Goal: Navigation & Orientation: Find specific page/section

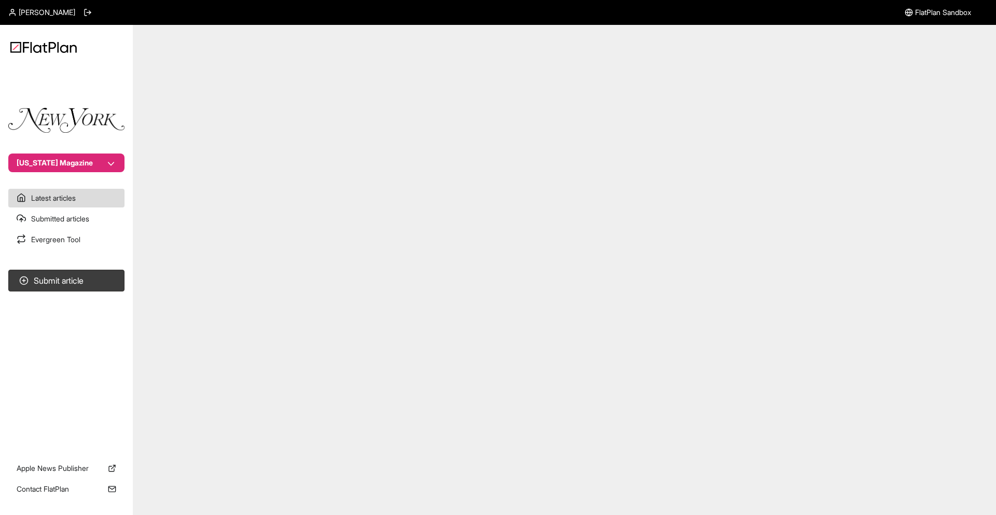
click at [89, 146] on section "[US_STATE] Magazine" at bounding box center [66, 122] width 133 height 102
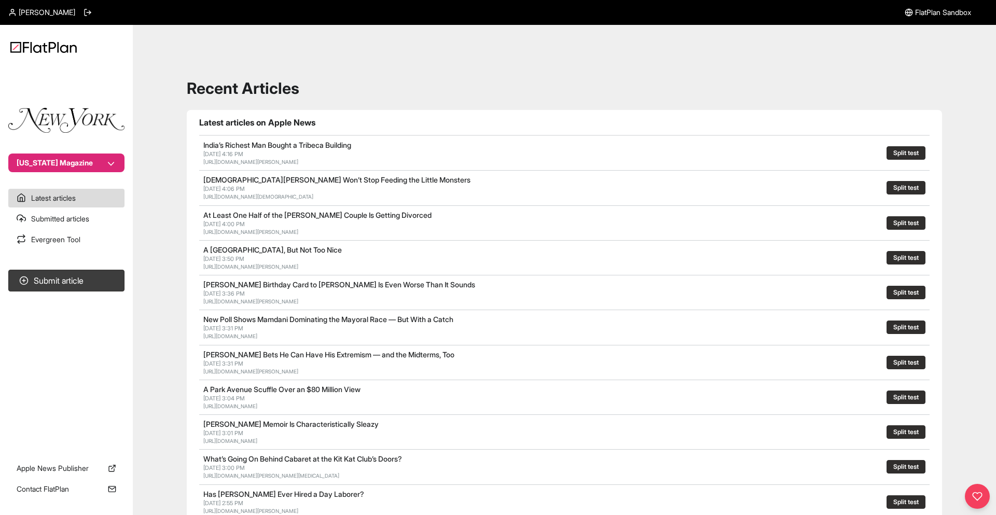
click at [89, 154] on button "[US_STATE] Magazine" at bounding box center [66, 163] width 116 height 19
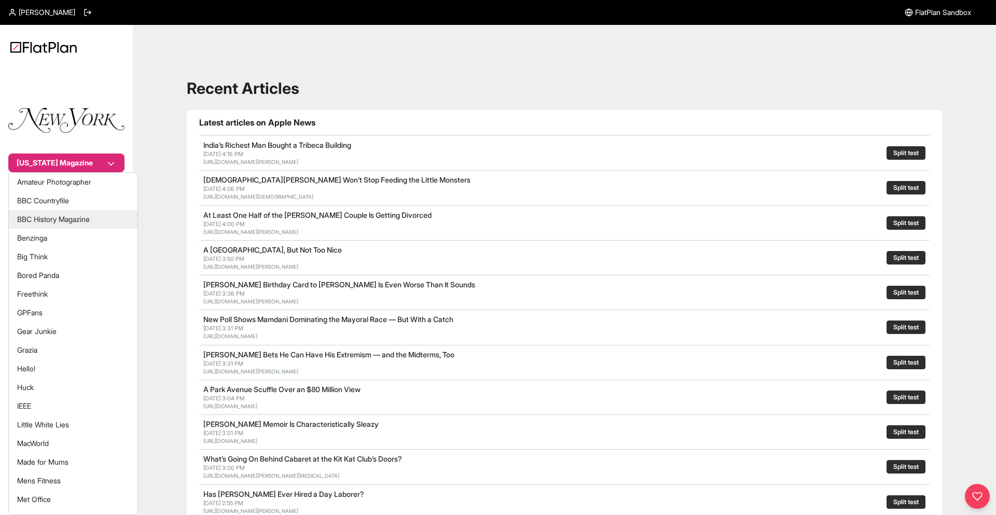
click at [112, 218] on button "BBC History Magazine" at bounding box center [73, 219] width 129 height 19
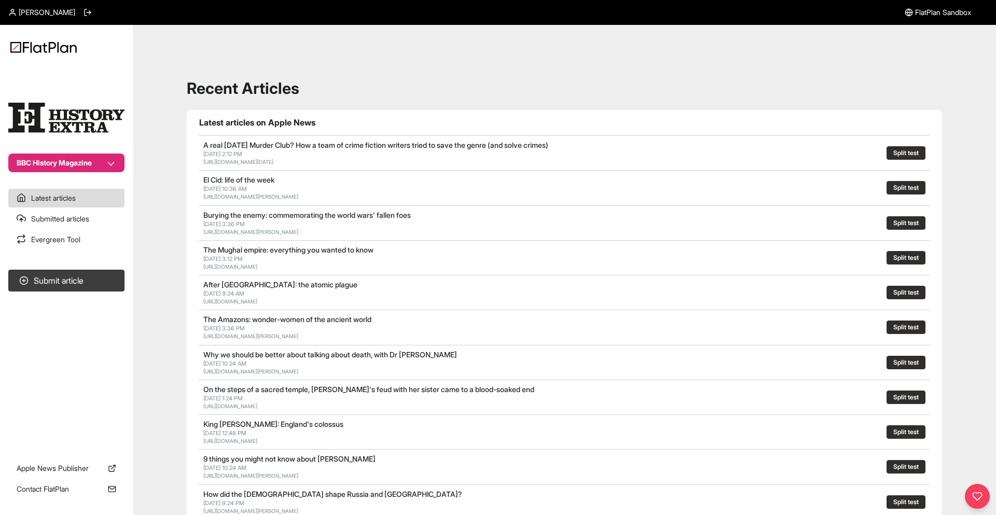
click at [84, 166] on button "BBC History Magazine" at bounding box center [66, 163] width 116 height 19
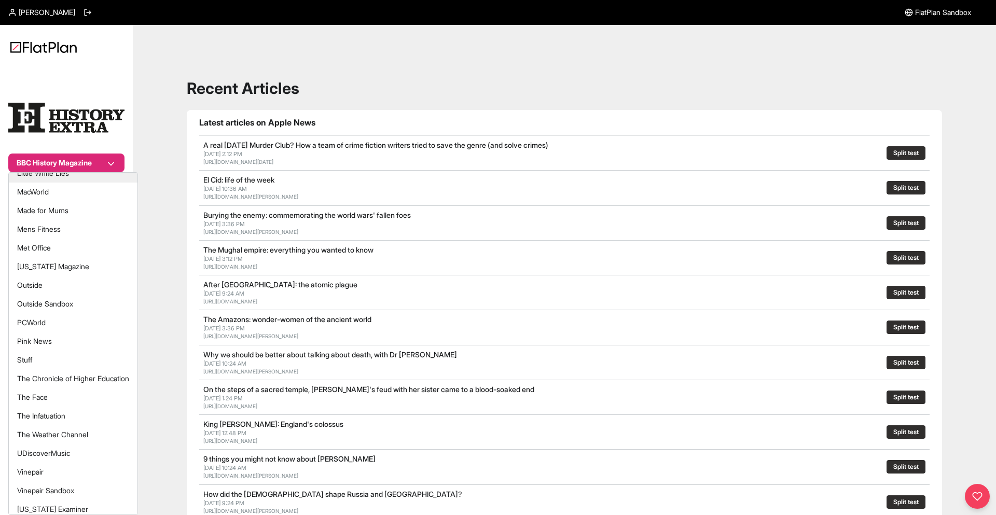
scroll to position [256, 0]
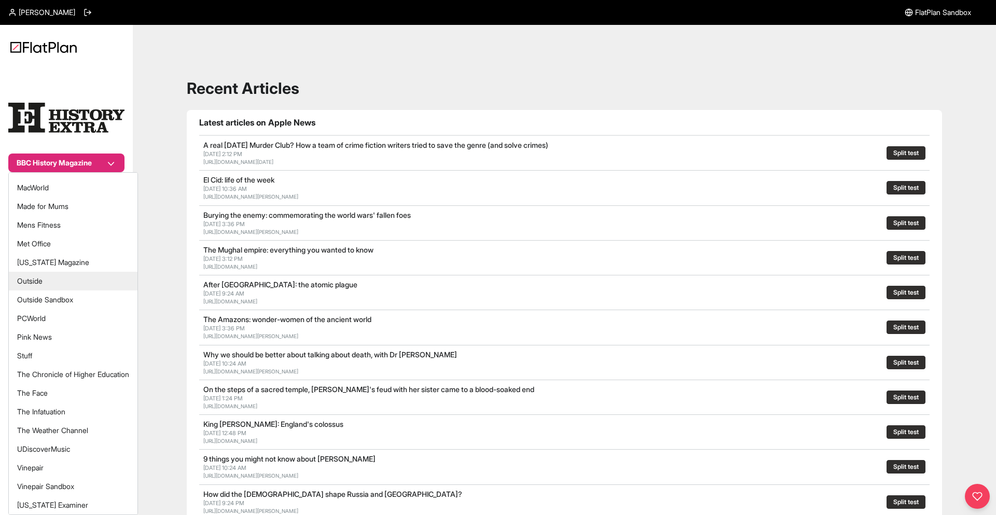
click at [71, 281] on button "Outside" at bounding box center [73, 281] width 129 height 19
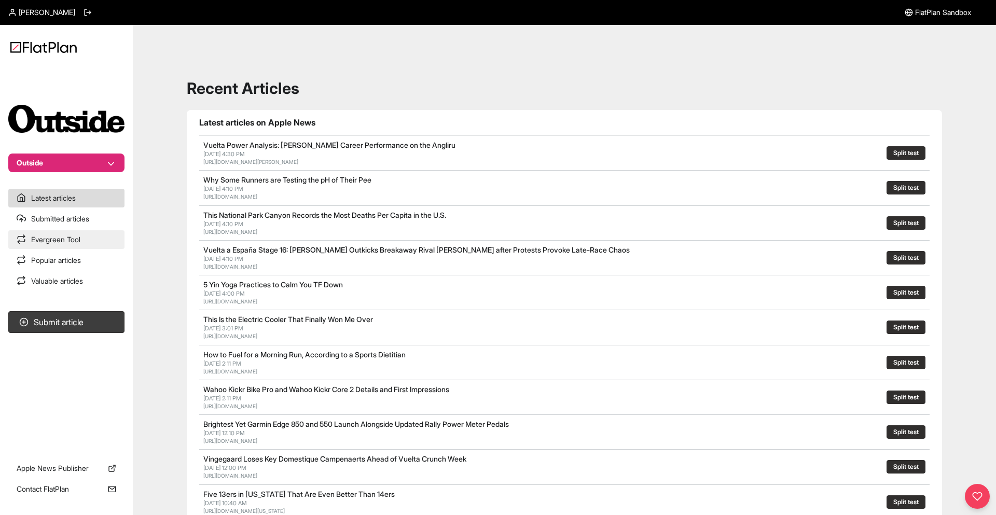
click at [66, 243] on link "Evergreen Tool" at bounding box center [66, 239] width 116 height 19
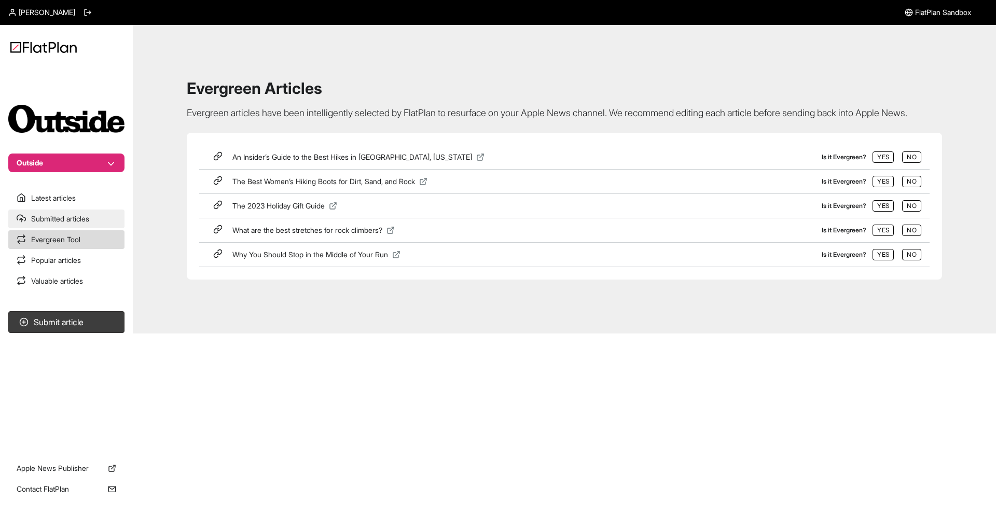
click at [65, 227] on link "Submitted articles" at bounding box center [66, 219] width 116 height 19
